Goal: Transaction & Acquisition: Purchase product/service

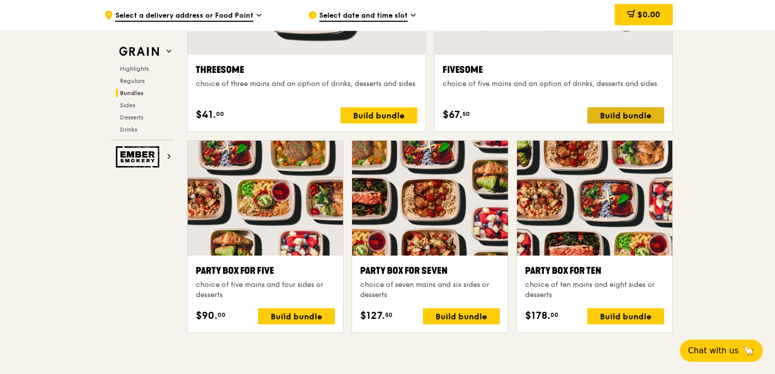
click at [613, 111] on div "Build bundle" at bounding box center [626, 115] width 77 height 16
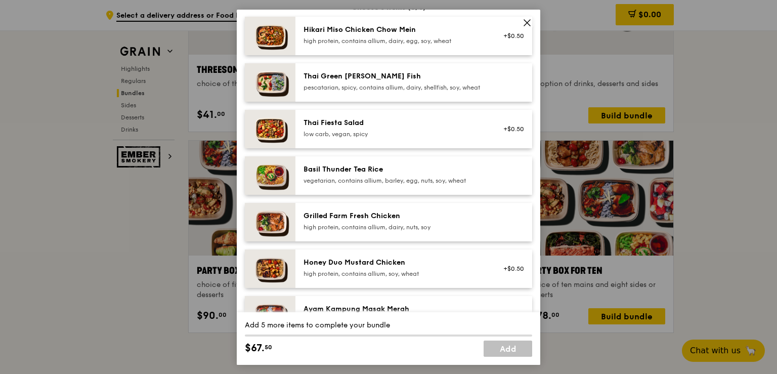
scroll to position [124, 0]
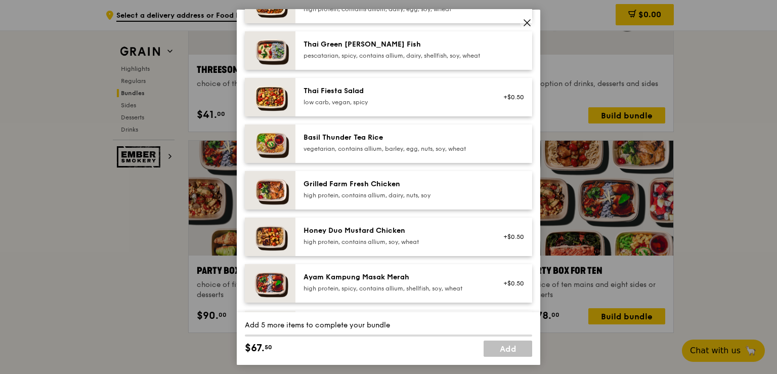
click at [447, 152] on div "vegetarian, contains allium, barley, egg, nuts, soy, wheat" at bounding box center [395, 148] width 182 height 8
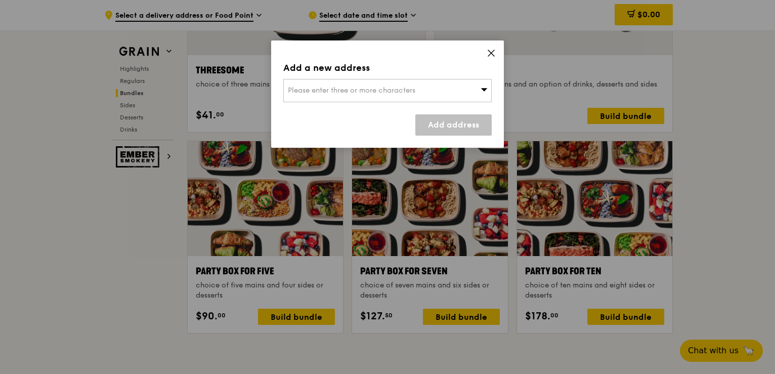
click at [486, 91] on icon at bounding box center [484, 90] width 7 height 8
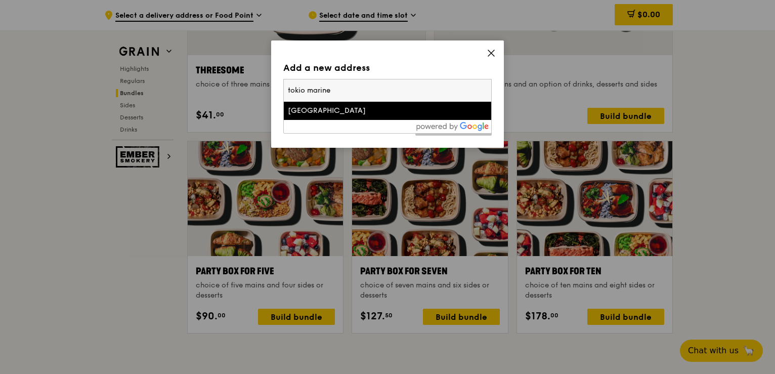
type input "tokio marine"
click at [375, 111] on div "[GEOGRAPHIC_DATA]" at bounding box center [363, 111] width 150 height 10
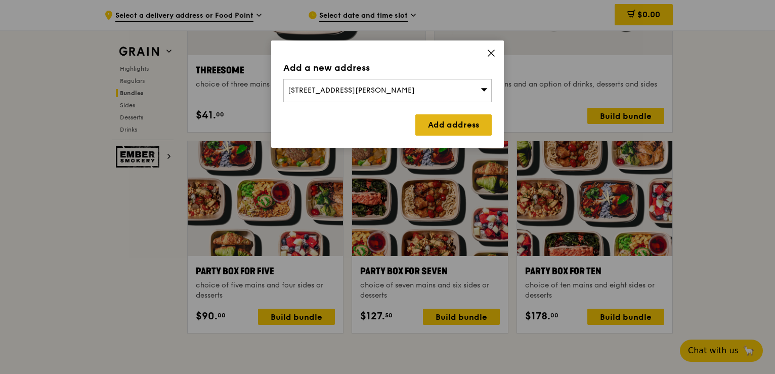
click at [436, 118] on link "Add address" at bounding box center [454, 124] width 76 height 21
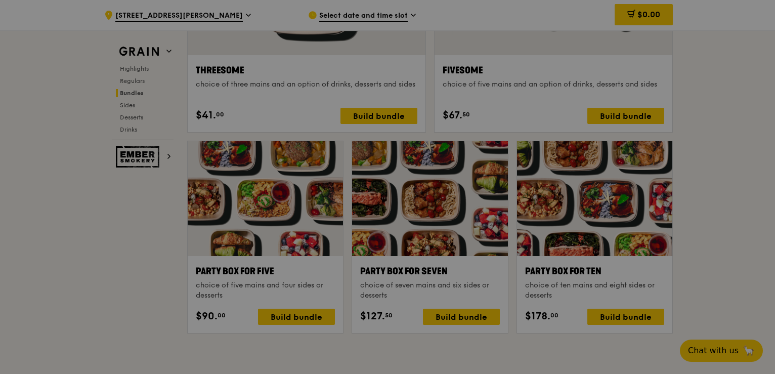
scroll to position [1904, 0]
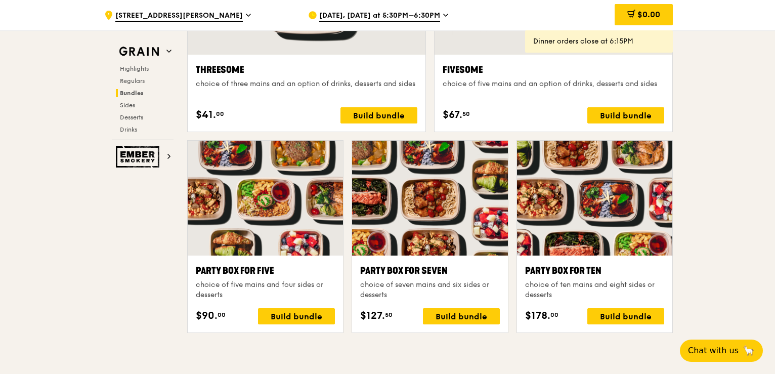
click at [443, 13] on icon at bounding box center [445, 15] width 5 height 9
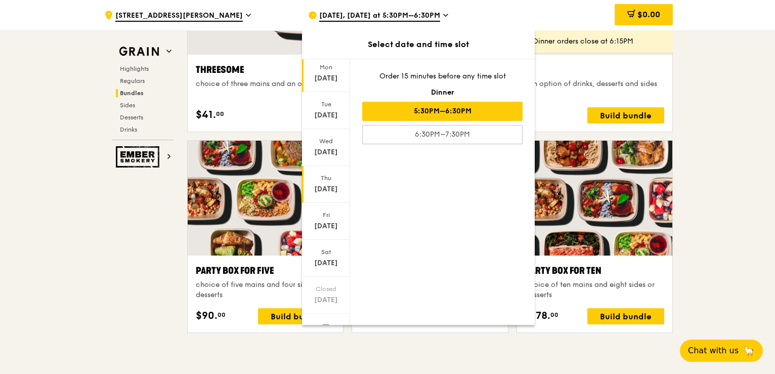
scroll to position [44, 0]
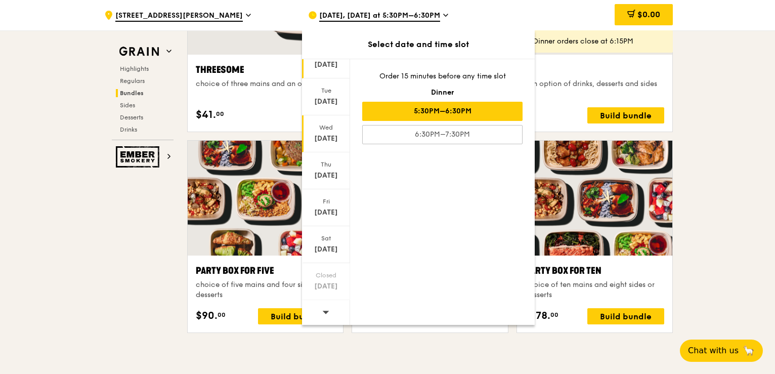
click at [329, 136] on div "[DATE]" at bounding box center [326, 139] width 45 height 10
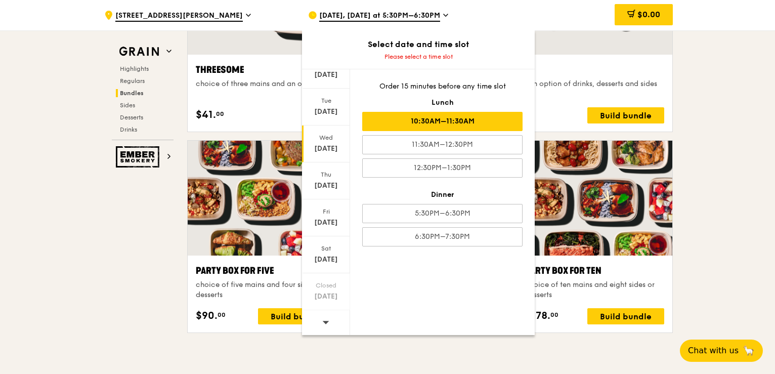
click at [420, 117] on div "10:30AM–11:30AM" at bounding box center [442, 121] width 160 height 19
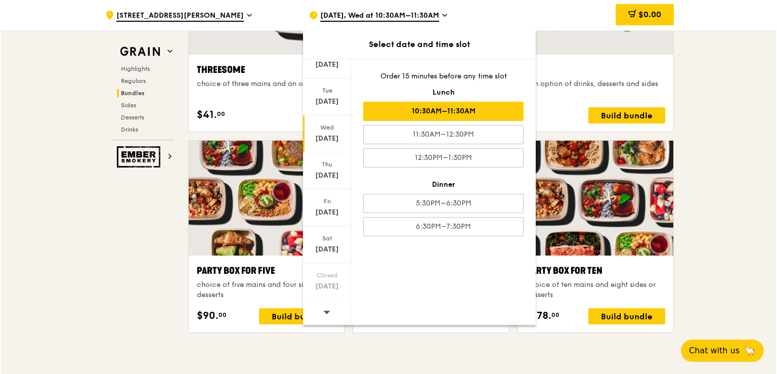
scroll to position [1904, 0]
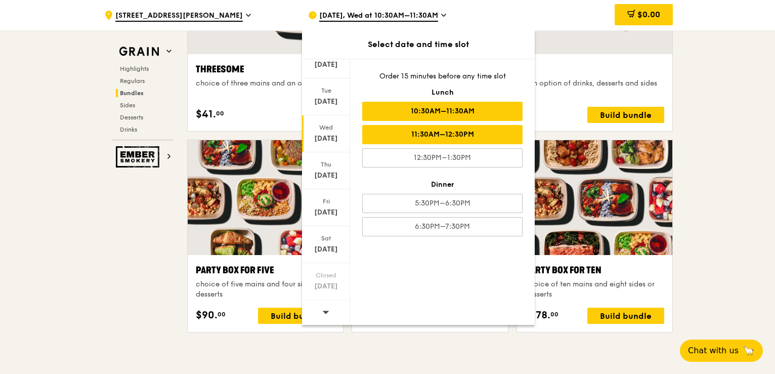
click at [437, 132] on div "11:30AM–12:30PM" at bounding box center [442, 134] width 160 height 19
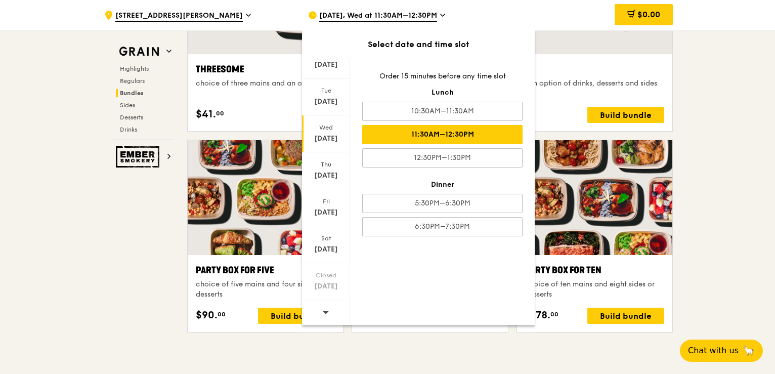
click at [422, 135] on div "11:30AM–12:30PM" at bounding box center [442, 134] width 160 height 19
click at [713, 132] on div ".cls-1 { fill: none; stroke: #fff; stroke-linecap: round; stroke-linejoin: roun…" at bounding box center [387, 258] width 775 height 4264
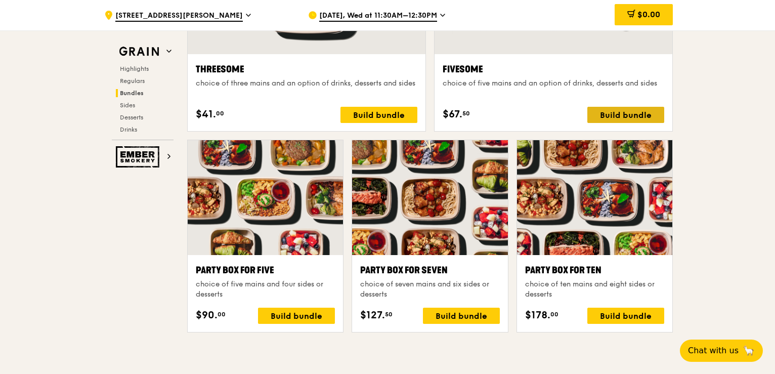
click at [645, 112] on div "Build bundle" at bounding box center [626, 115] width 77 height 16
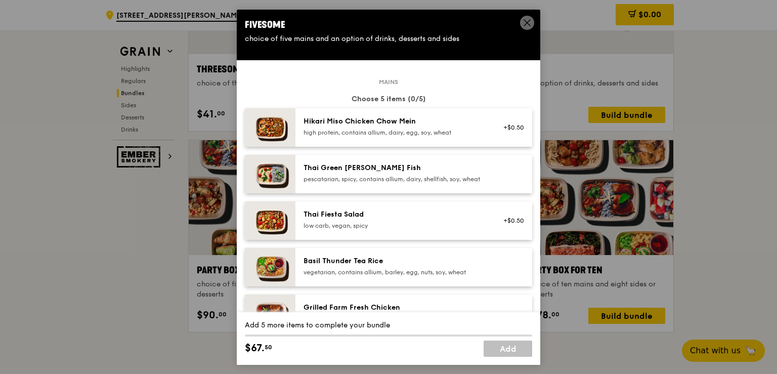
click at [402, 276] on div "vegetarian, contains allium, barley, egg, nuts, soy, wheat" at bounding box center [395, 272] width 182 height 8
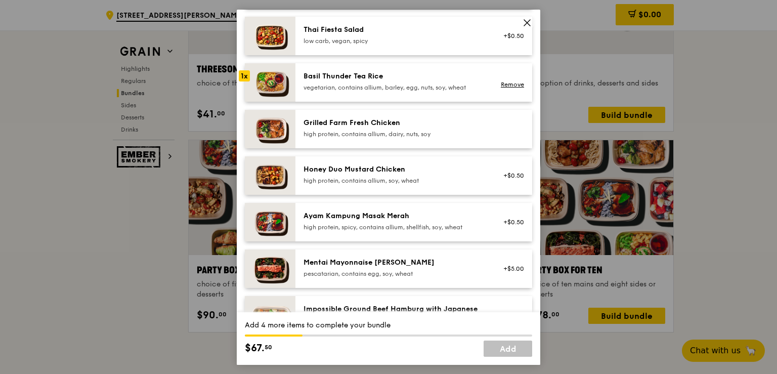
scroll to position [202, 0]
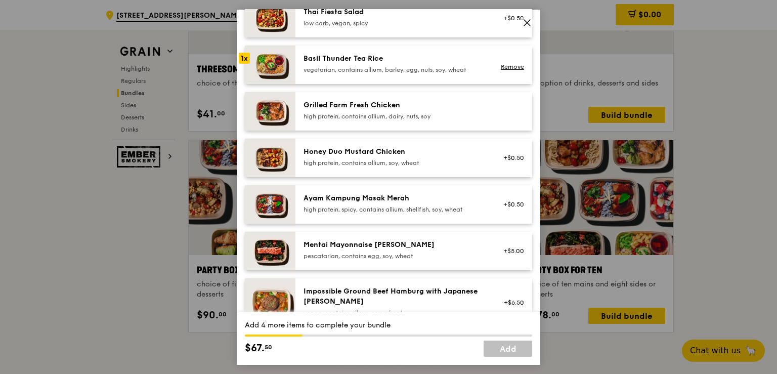
click at [373, 119] on div "high protein, contains allium, dairy, nuts, soy" at bounding box center [395, 116] width 182 height 8
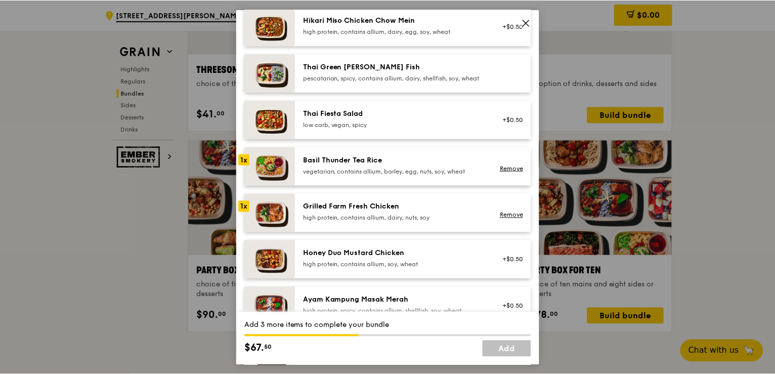
scroll to position [101, 0]
click at [358, 221] on div "high protein, contains allium, dairy, nuts, soy" at bounding box center [395, 217] width 182 height 8
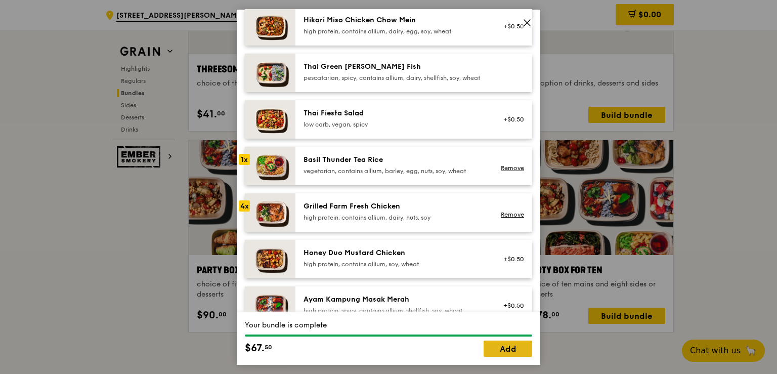
click at [503, 351] on link "Add" at bounding box center [508, 349] width 49 height 16
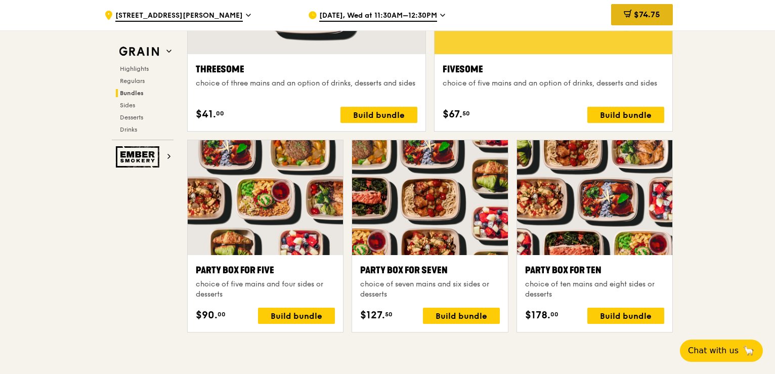
click at [652, 15] on span "$74.75" at bounding box center [647, 15] width 26 height 10
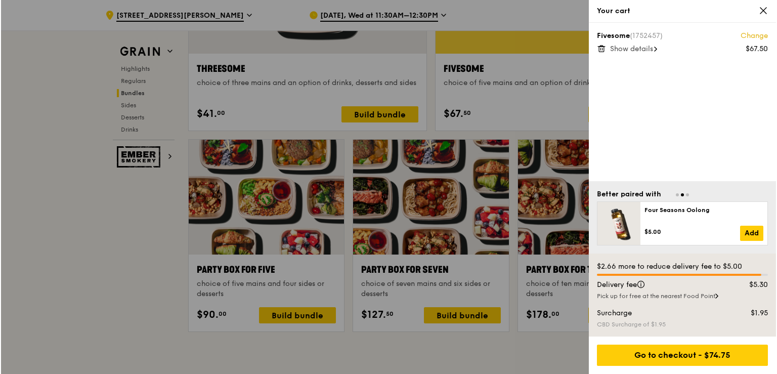
scroll to position [1905, 0]
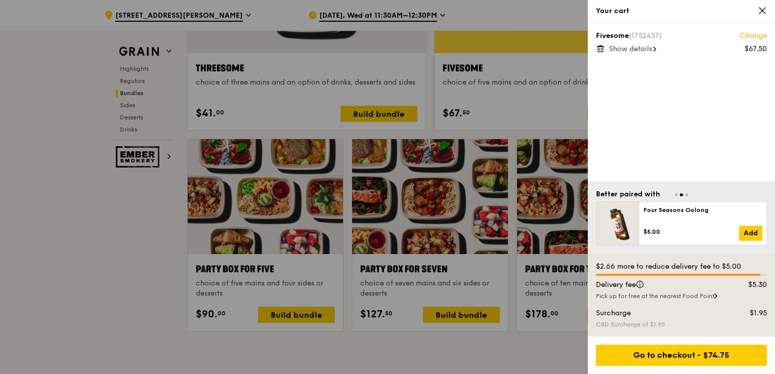
click at [127, 261] on div at bounding box center [387, 187] width 775 height 374
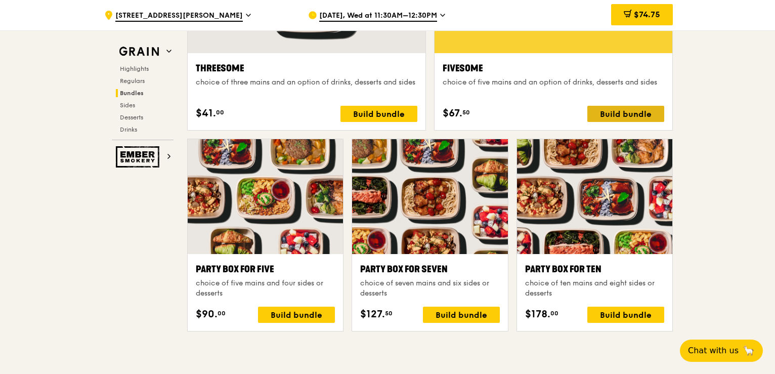
click at [628, 109] on div "Build bundle" at bounding box center [626, 114] width 77 height 16
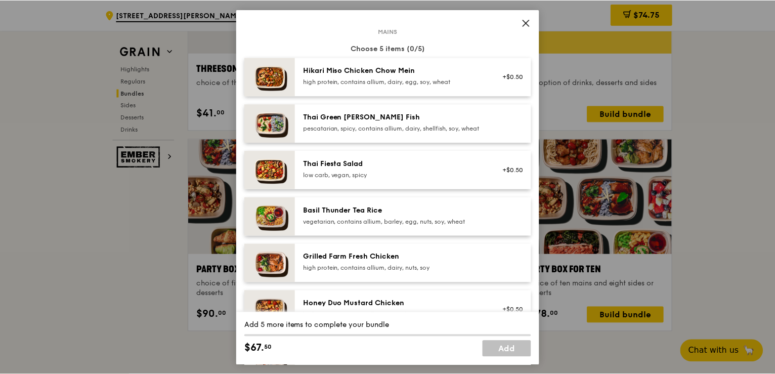
scroll to position [101, 0]
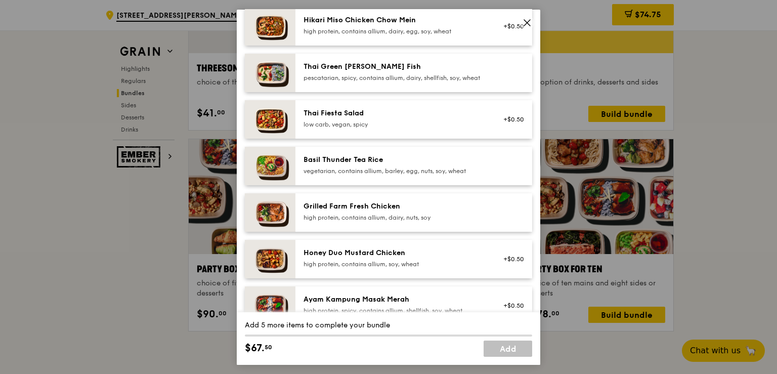
click at [392, 221] on div "high protein, contains allium, dairy, nuts, soy" at bounding box center [395, 217] width 182 height 8
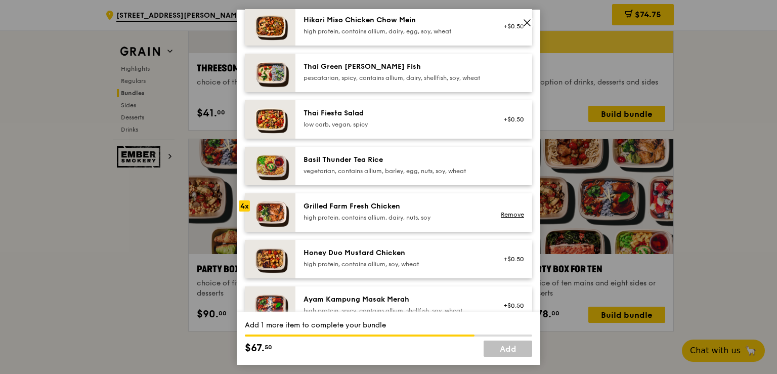
click at [392, 221] on div "high protein, contains allium, dairy, nuts, soy" at bounding box center [395, 217] width 182 height 8
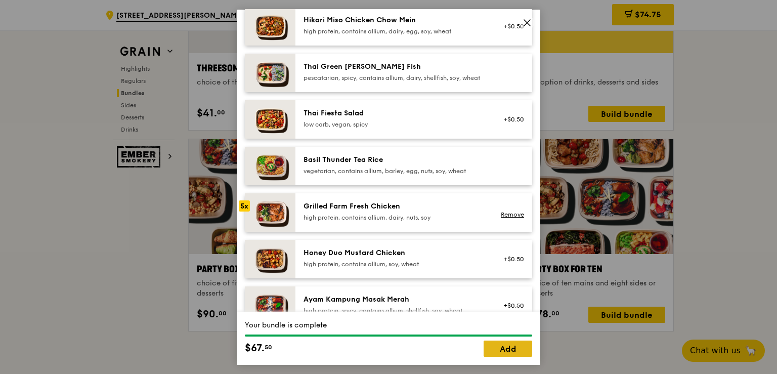
click at [504, 350] on link "Add" at bounding box center [508, 349] width 49 height 16
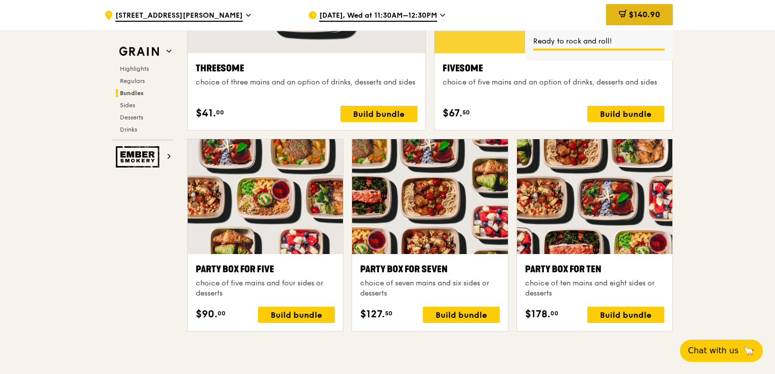
click at [629, 12] on span "$140.90" at bounding box center [644, 15] width 31 height 10
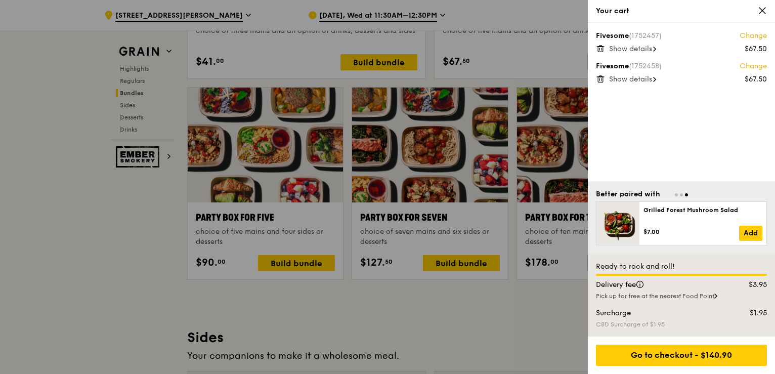
scroll to position [1957, 0]
